Goal: Navigation & Orientation: Go to known website

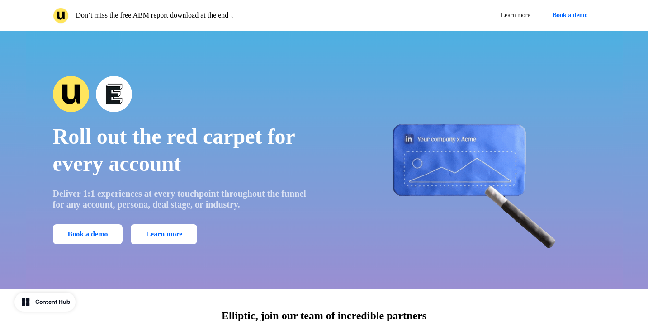
scroll to position [2336, 0]
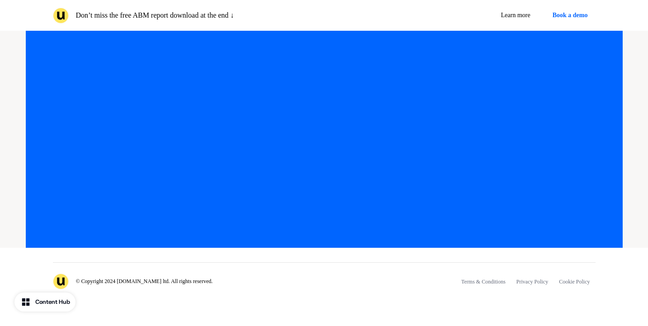
click at [303, 281] on div "© Copyright 2024 Userled.io ltd. All rights reserved. Terms & Conditions Privac…" at bounding box center [324, 276] width 542 height 28
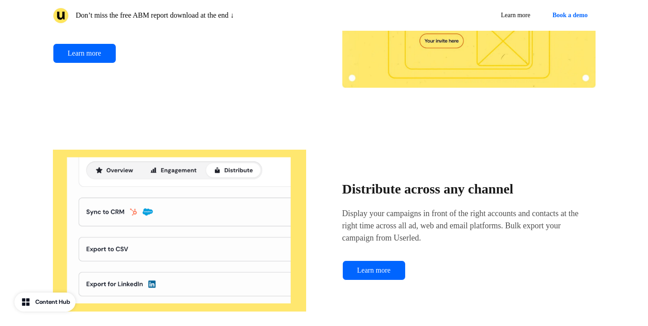
scroll to position [349, 0]
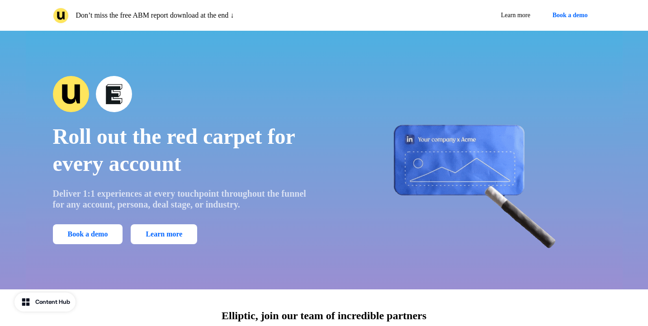
click at [71, 93] on img at bounding box center [71, 94] width 36 height 36
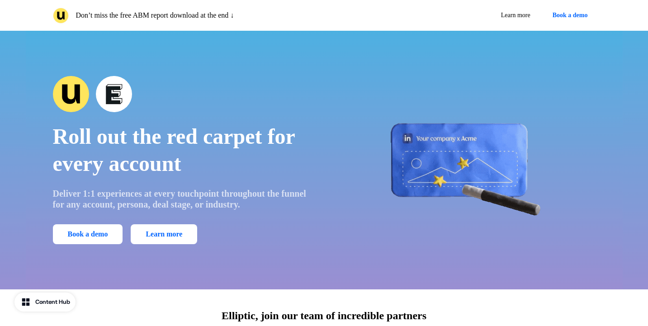
click at [113, 95] on img at bounding box center [114, 94] width 36 height 36
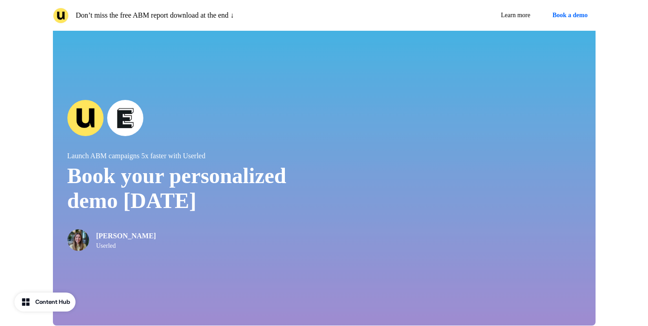
scroll to position [1859, 0]
click at [21, 211] on div "Launch ABM campaigns 5x faster with Userled Book your personalized demo [DATE] …" at bounding box center [324, 174] width 648 height 329
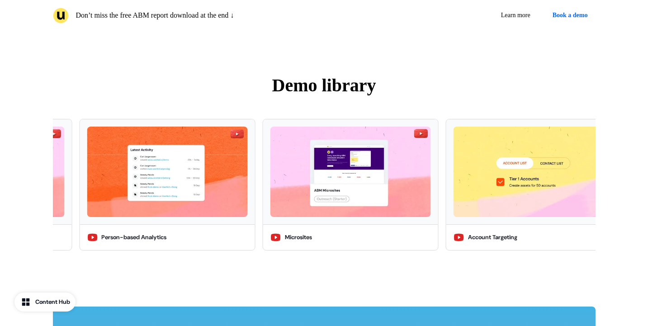
scroll to position [1578, 0]
